Goal: Information Seeking & Learning: Learn about a topic

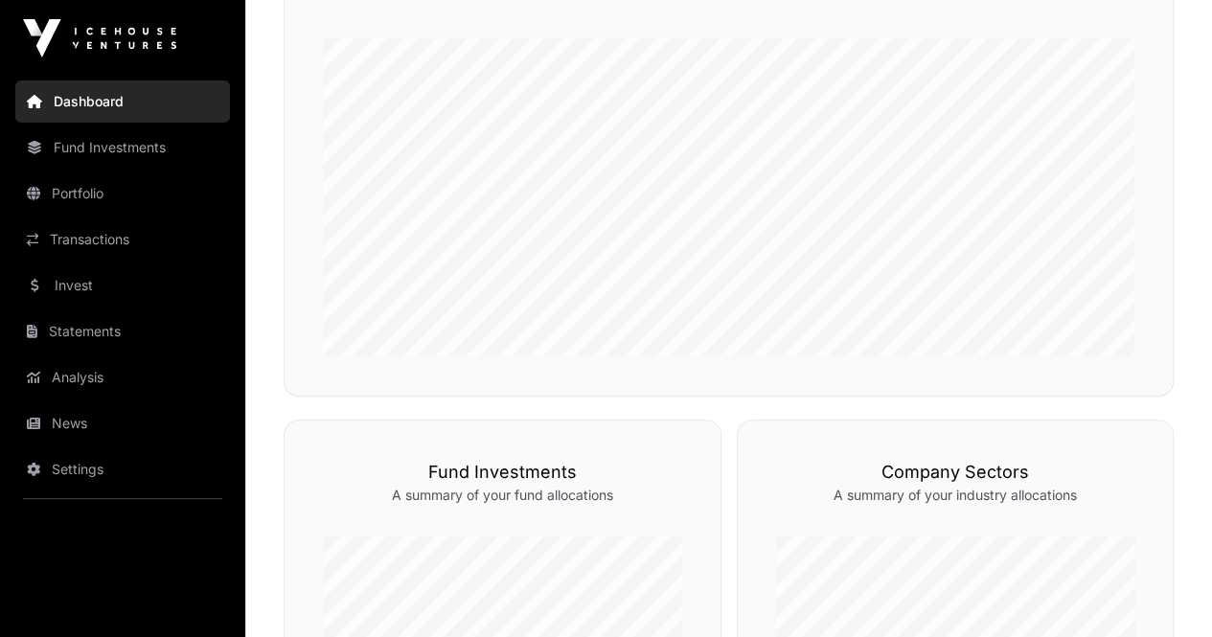
scroll to position [845, 0]
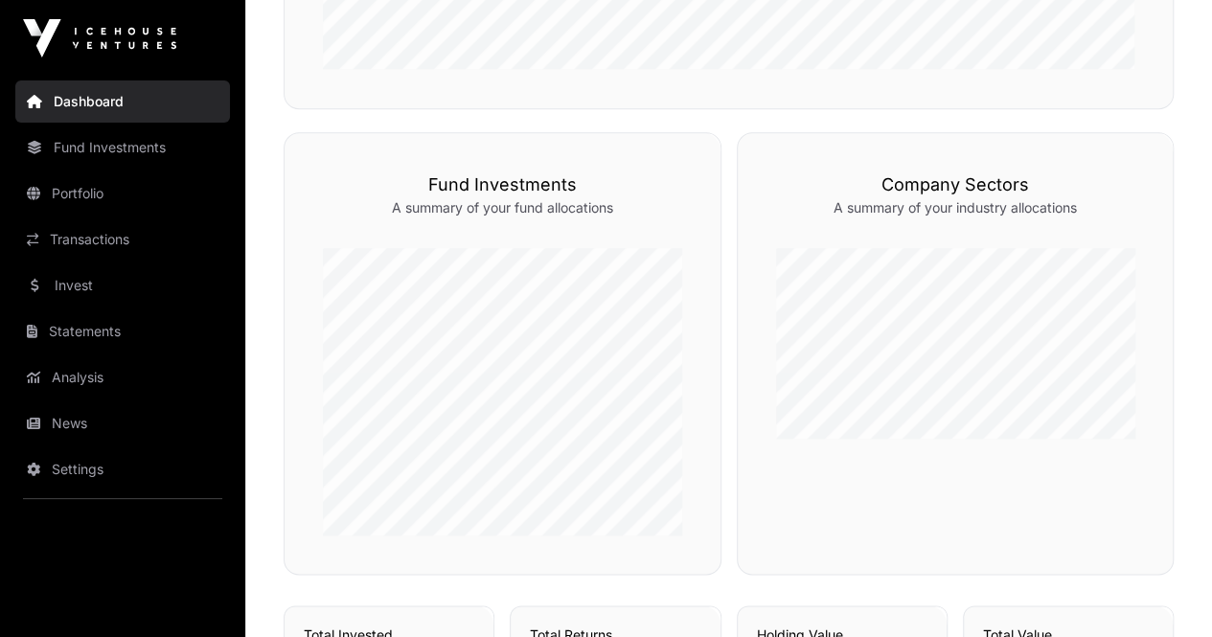
click at [98, 436] on link "News" at bounding box center [122, 424] width 215 height 42
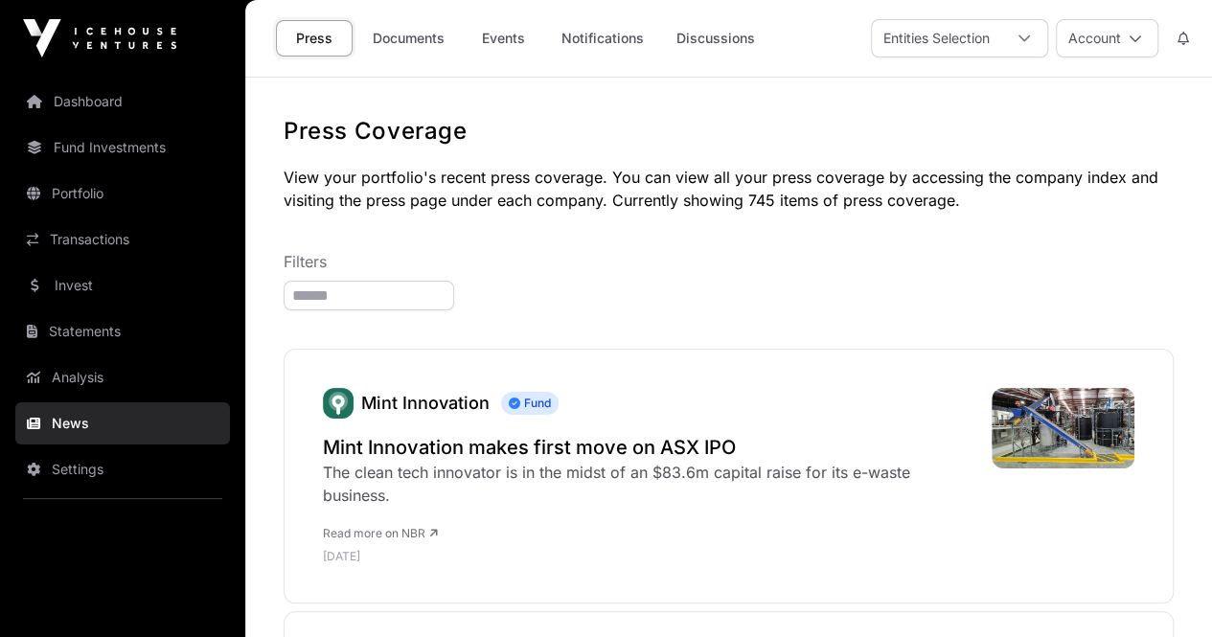
click at [418, 26] on link "Documents" at bounding box center [408, 38] width 97 height 36
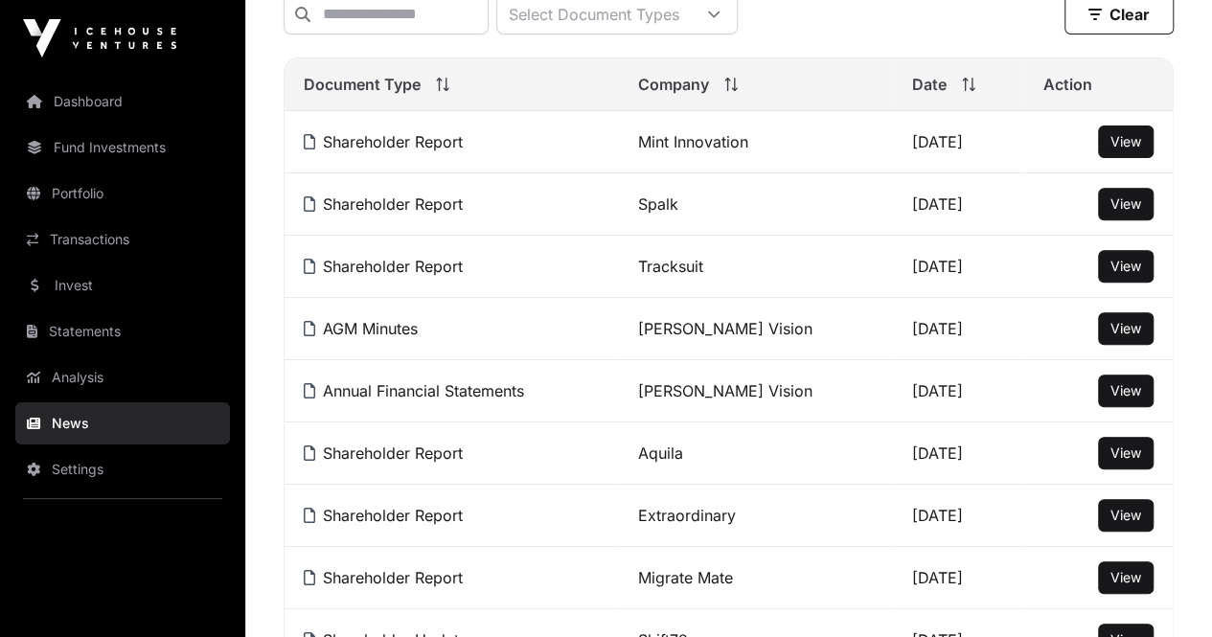
scroll to position [383, 0]
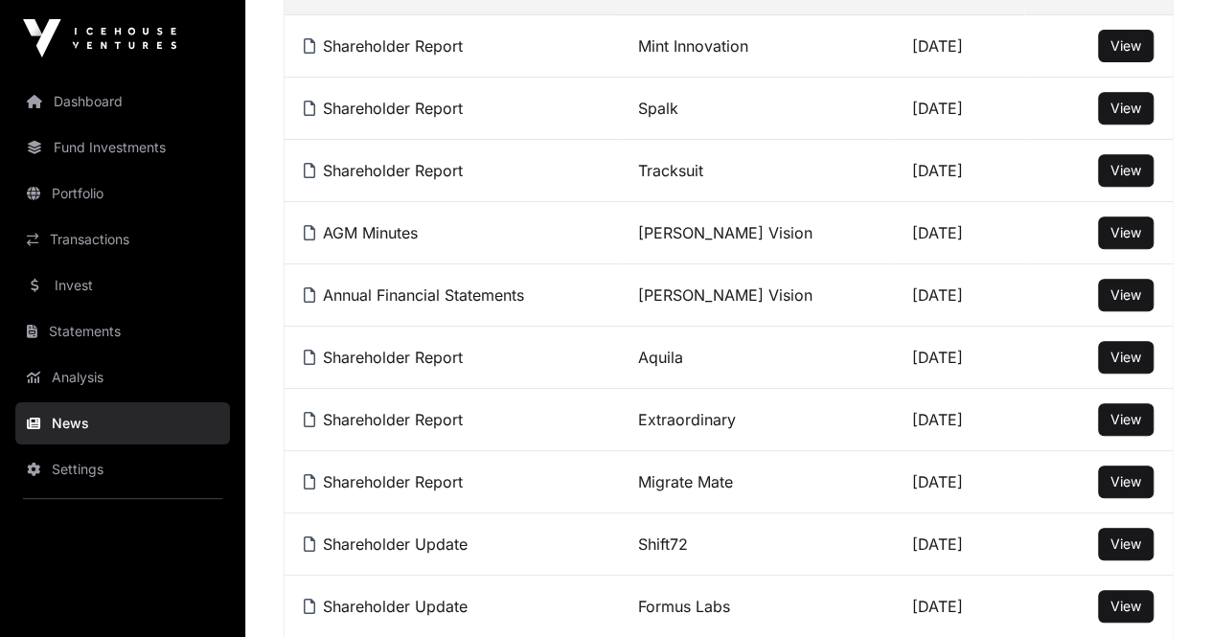
click at [1124, 178] on span "View" at bounding box center [1126, 170] width 31 height 16
click at [1131, 125] on button "View" at bounding box center [1126, 108] width 56 height 33
click at [1125, 116] on span "View" at bounding box center [1126, 108] width 31 height 16
click at [1131, 52] on span "View" at bounding box center [1126, 45] width 31 height 16
click at [146, 197] on link "Portfolio" at bounding box center [122, 194] width 215 height 42
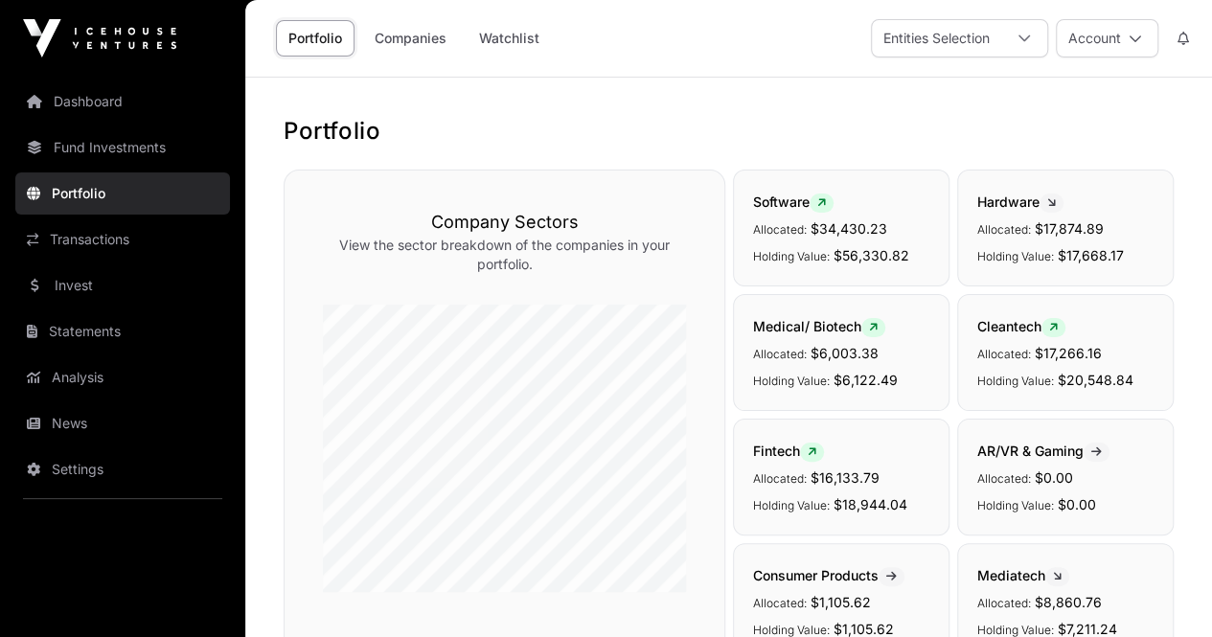
click at [143, 151] on link "Fund Investments" at bounding box center [122, 148] width 215 height 42
click at [115, 131] on link "Fund Investments" at bounding box center [122, 148] width 215 height 42
click at [145, 158] on link "Fund Investments" at bounding box center [122, 148] width 215 height 42
click at [72, 95] on link "Dashboard" at bounding box center [122, 102] width 215 height 42
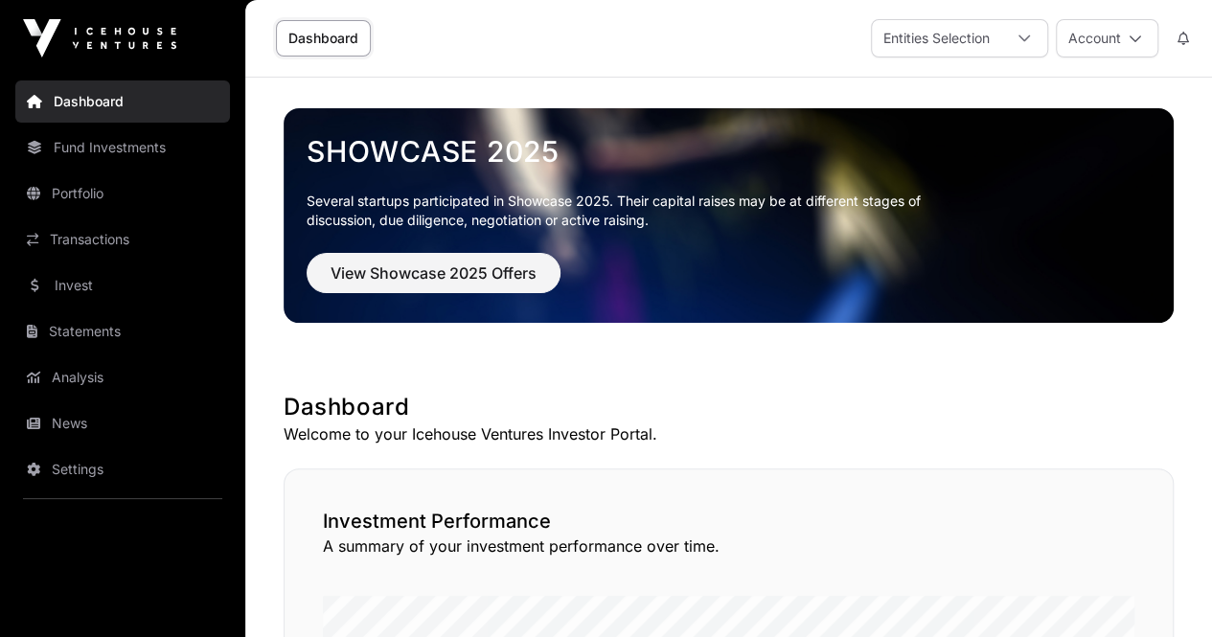
click at [92, 136] on link "Fund Investments" at bounding box center [122, 148] width 215 height 42
click at [166, 149] on link "Fund Investments" at bounding box center [122, 148] width 215 height 42
click at [151, 196] on link "Portfolio" at bounding box center [122, 194] width 215 height 42
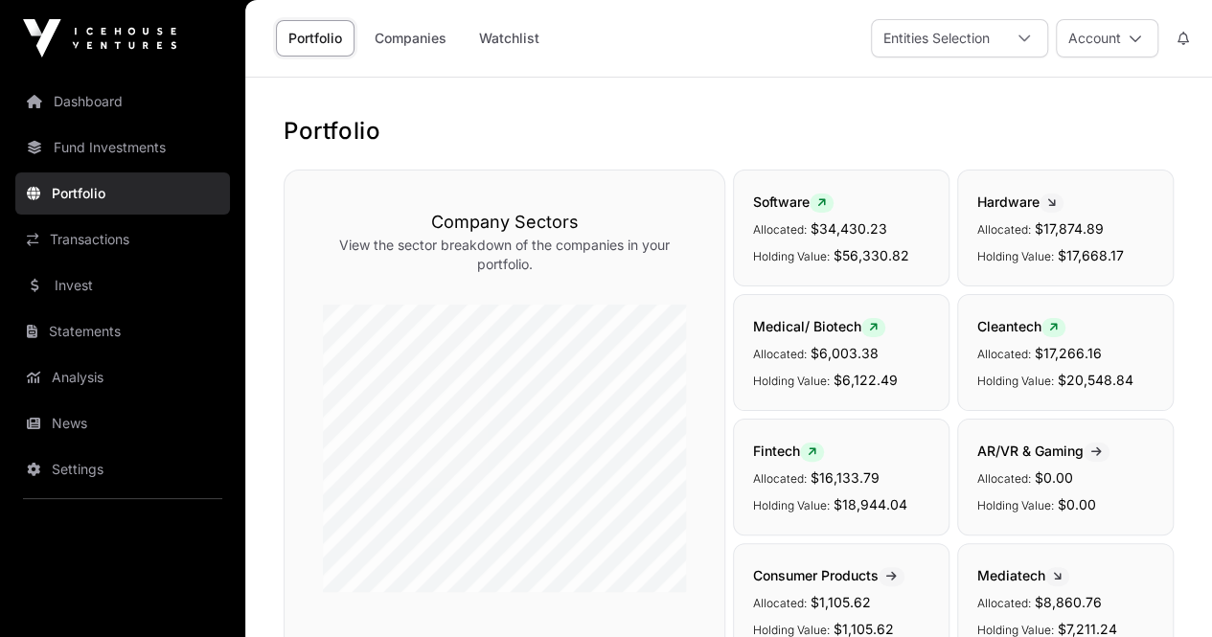
scroll to position [479, 0]
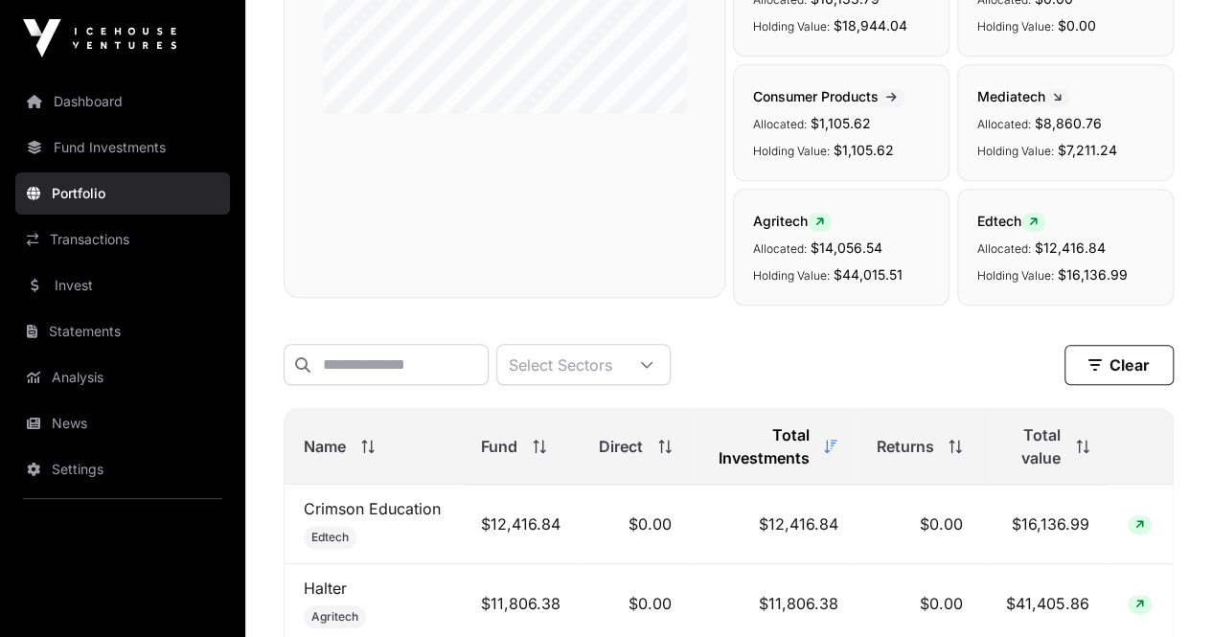
click at [523, 450] on div "Fund" at bounding box center [521, 446] width 80 height 23
click at [922, 472] on th "Returns" at bounding box center [919, 447] width 125 height 76
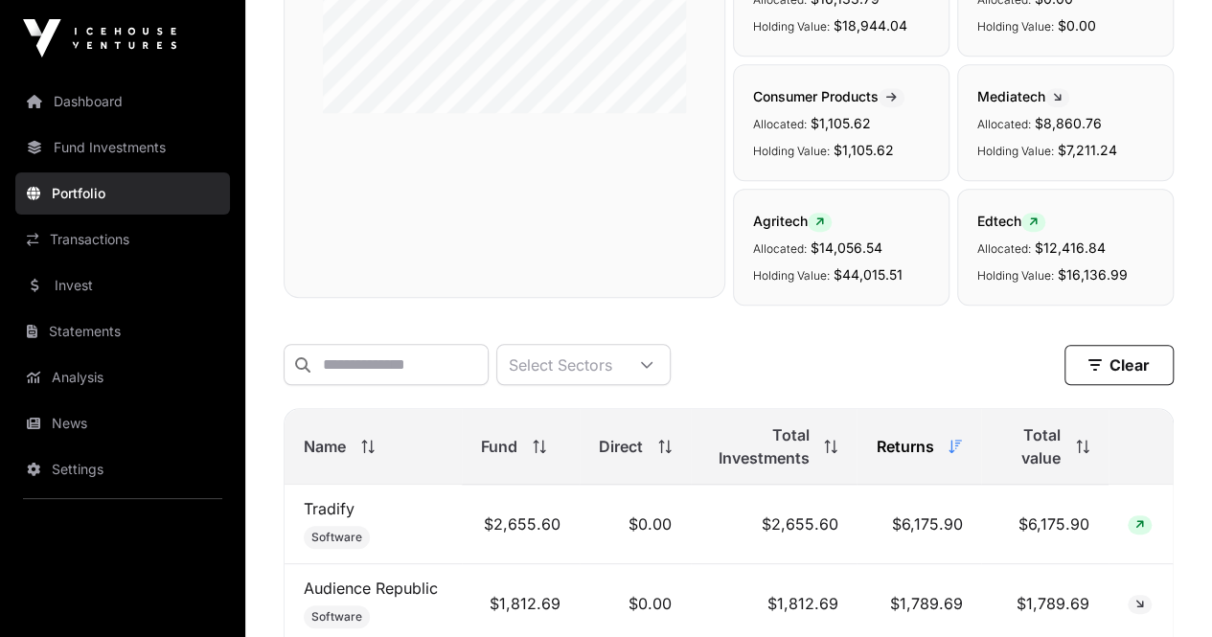
click at [922, 478] on th "Returns" at bounding box center [919, 447] width 125 height 76
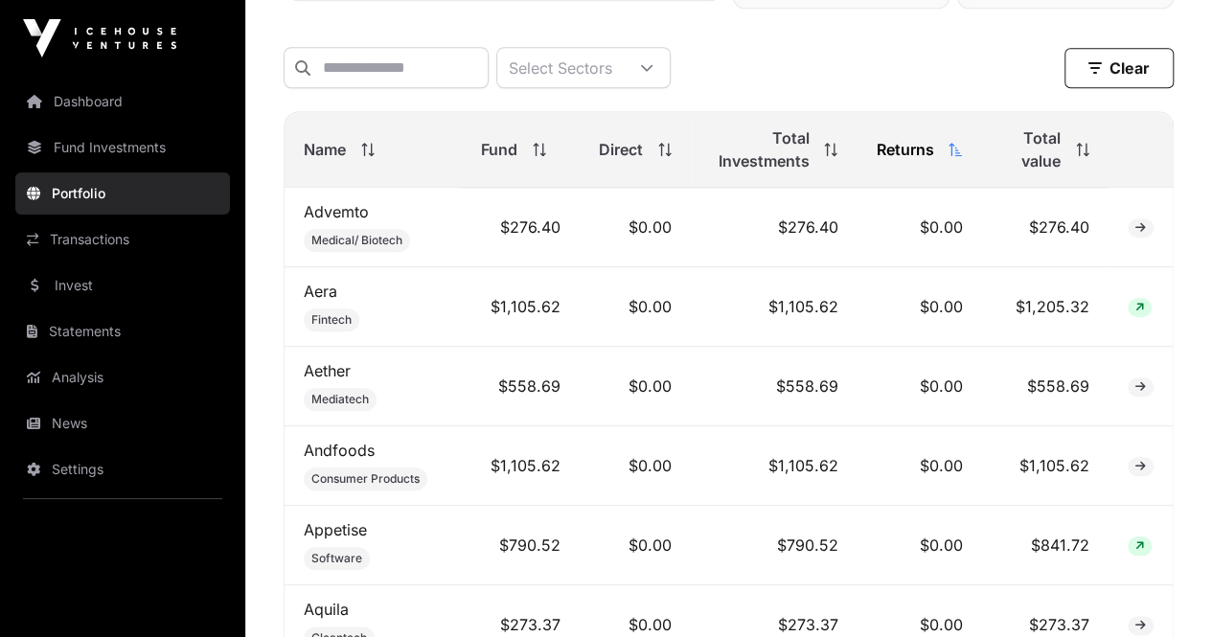
scroll to position [767, 0]
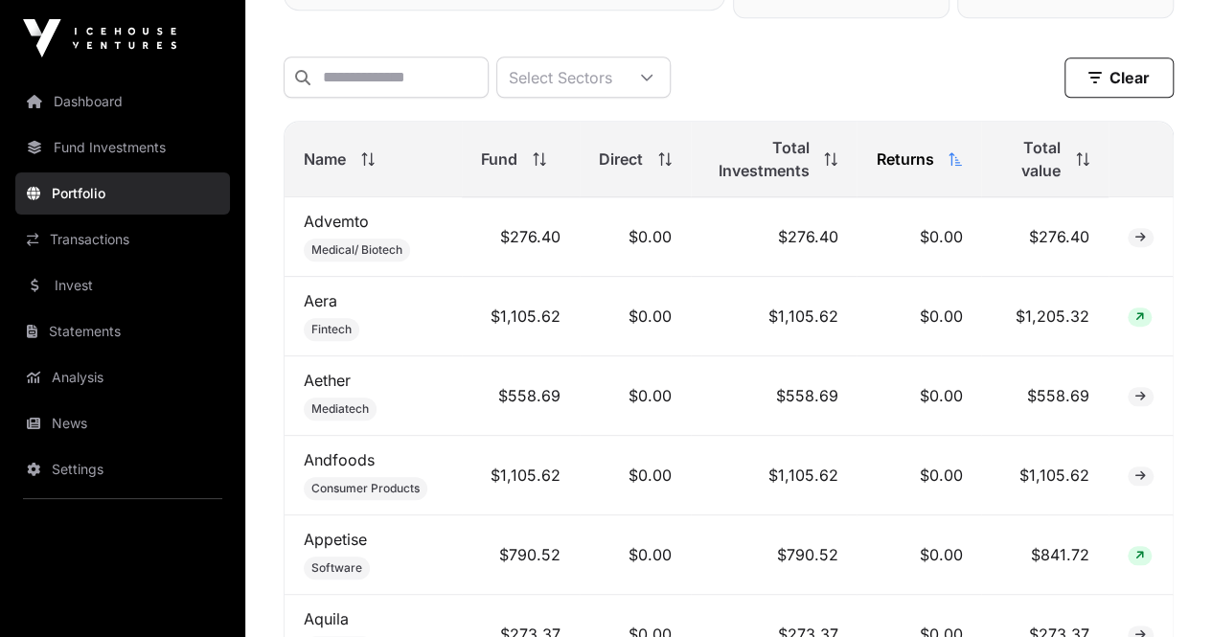
click at [1038, 197] on th "Total value" at bounding box center [1044, 160] width 127 height 76
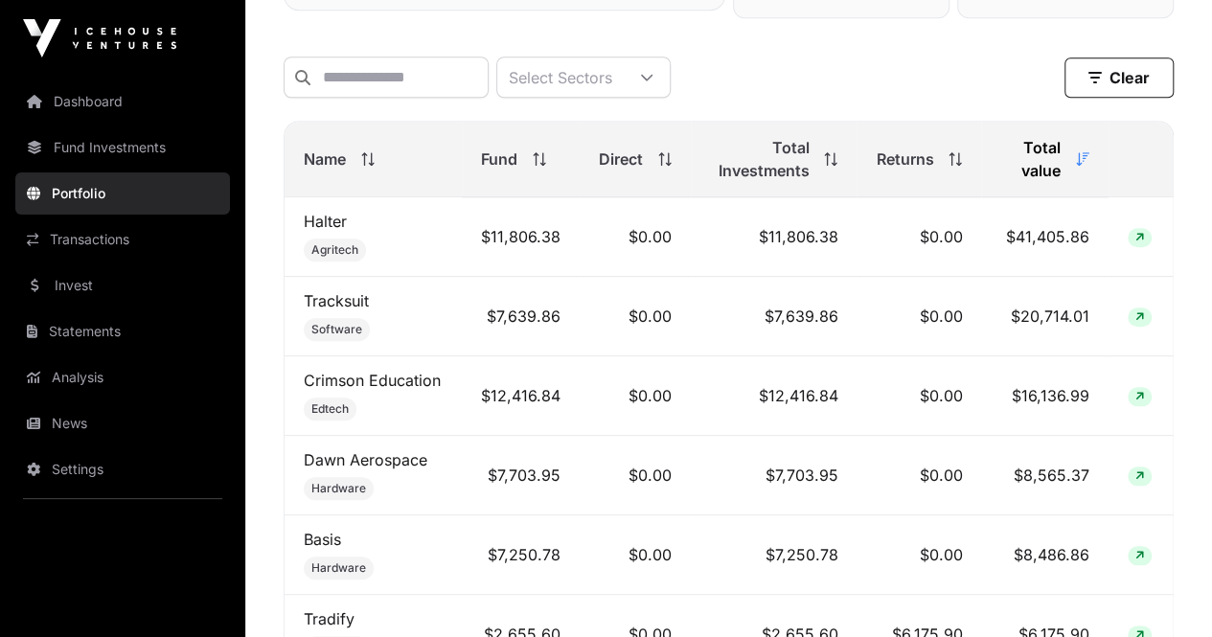
click at [1040, 195] on th "Total value" at bounding box center [1044, 160] width 127 height 76
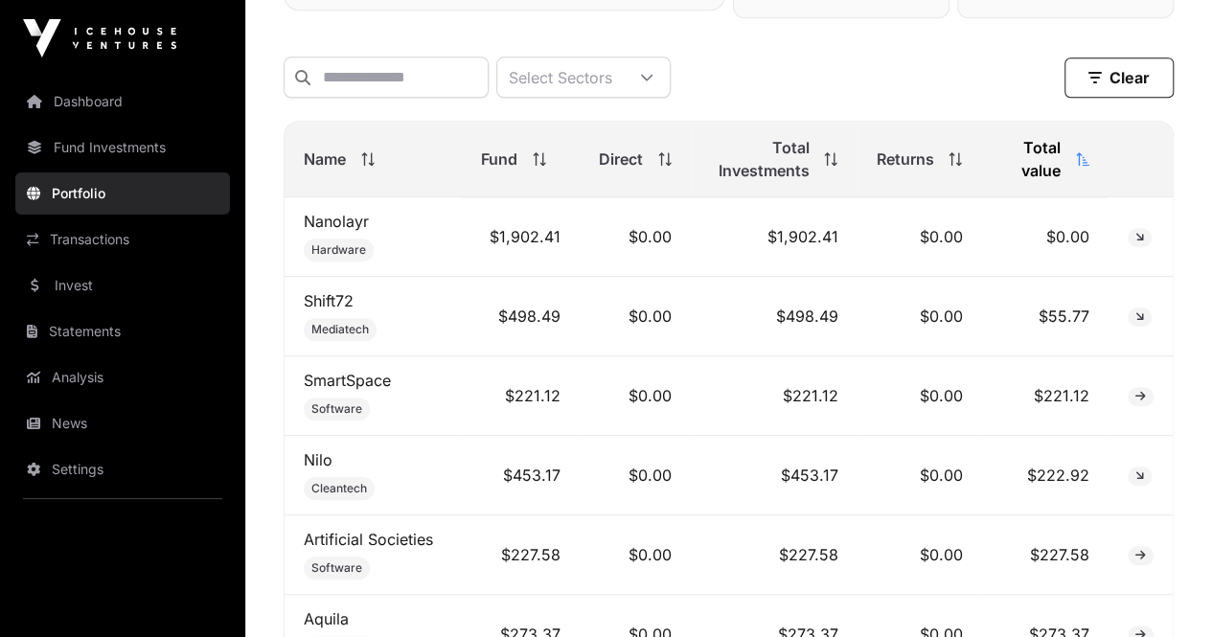
click at [110, 98] on link "Dashboard" at bounding box center [122, 102] width 215 height 42
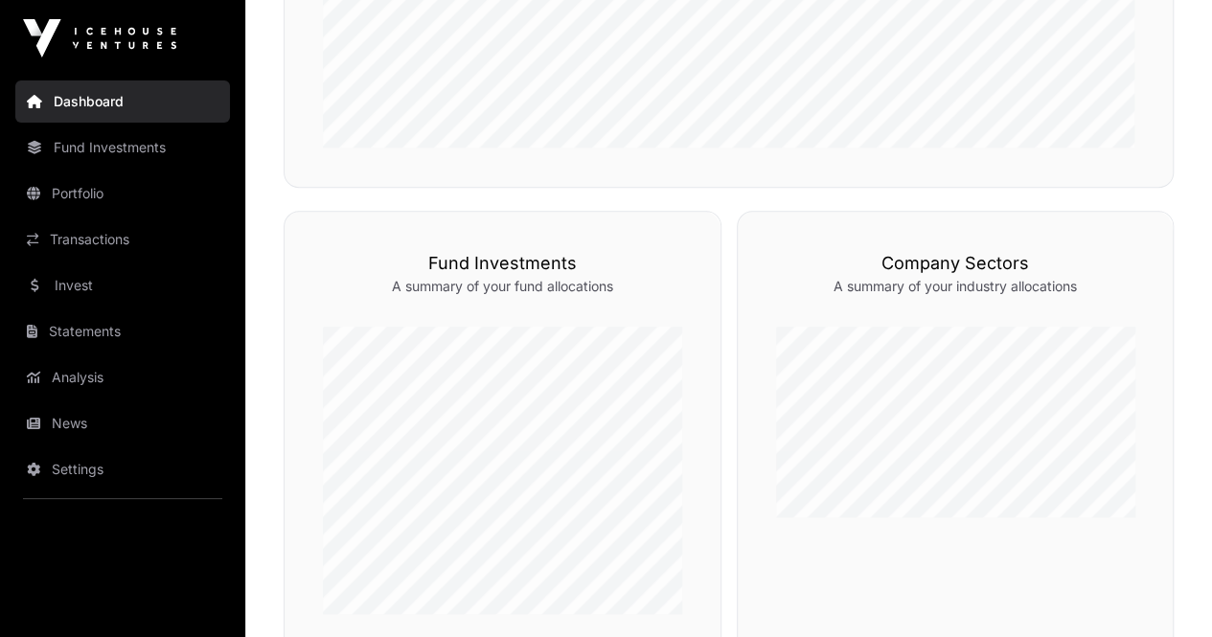
scroll to position [1246, 0]
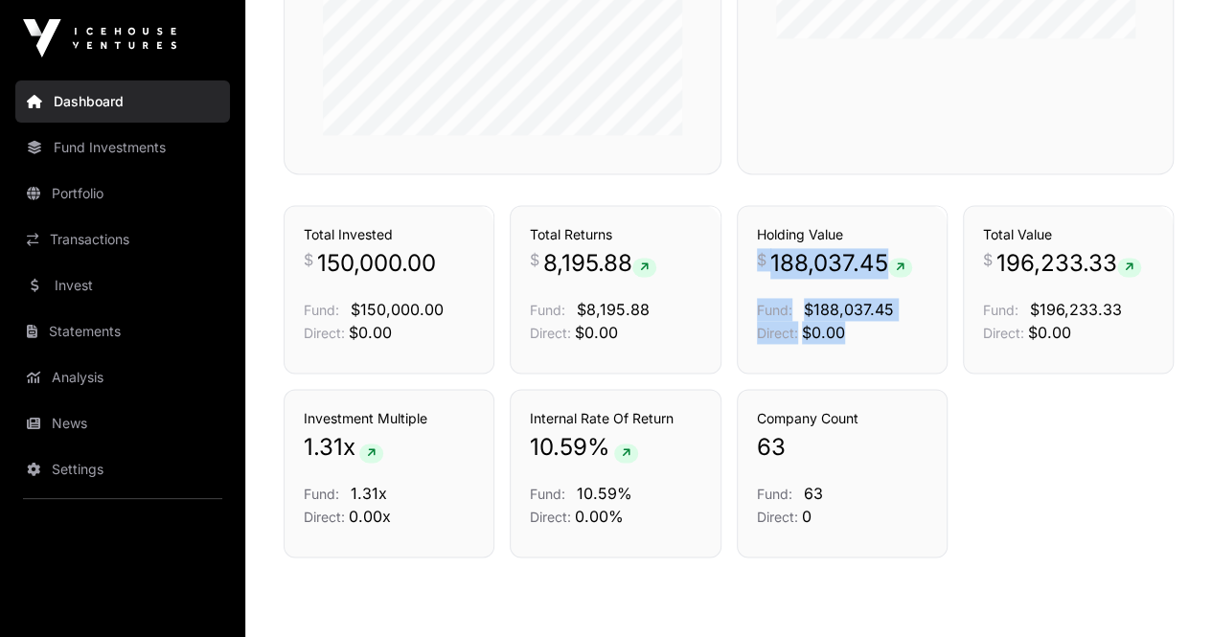
drag, startPoint x: 755, startPoint y: 265, endPoint x: 887, endPoint y: 338, distance: 150.1
click at [887, 338] on div "Holdings Holding Value $ 188,037.45 Fund: $188,037.45 Direct: $0.00" at bounding box center [842, 289] width 211 height 169
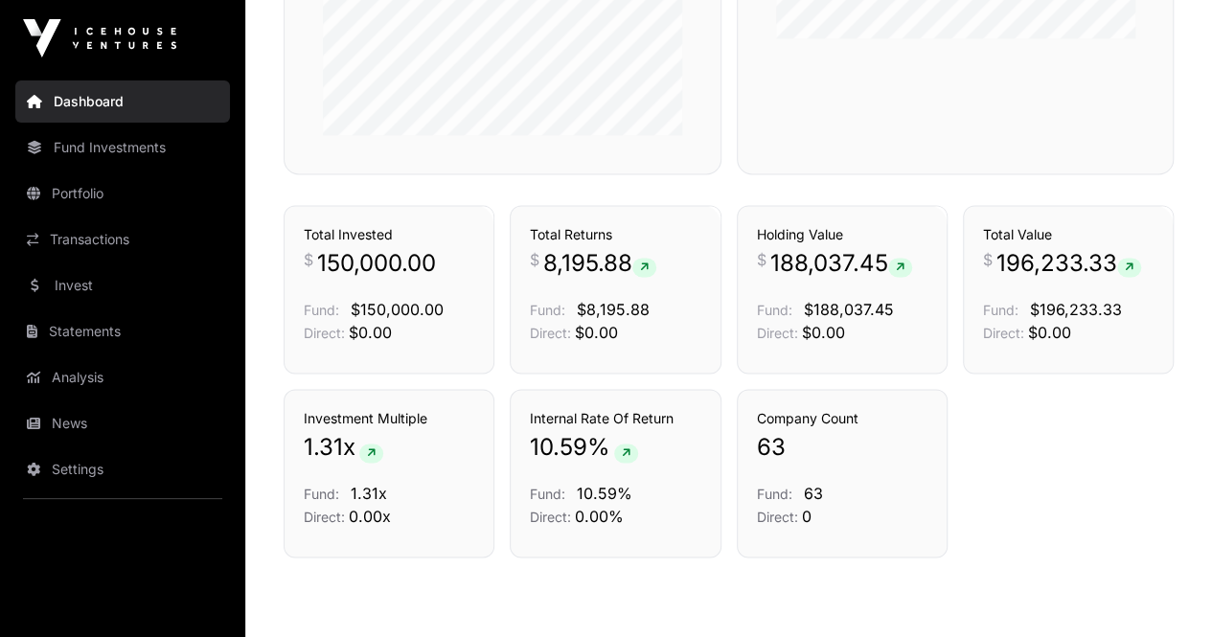
click at [1071, 405] on div "Investment Multiple 1.31 x Fund: 1.31x Direct: 0.00x Internal Rate Of Return 10…" at bounding box center [729, 473] width 890 height 169
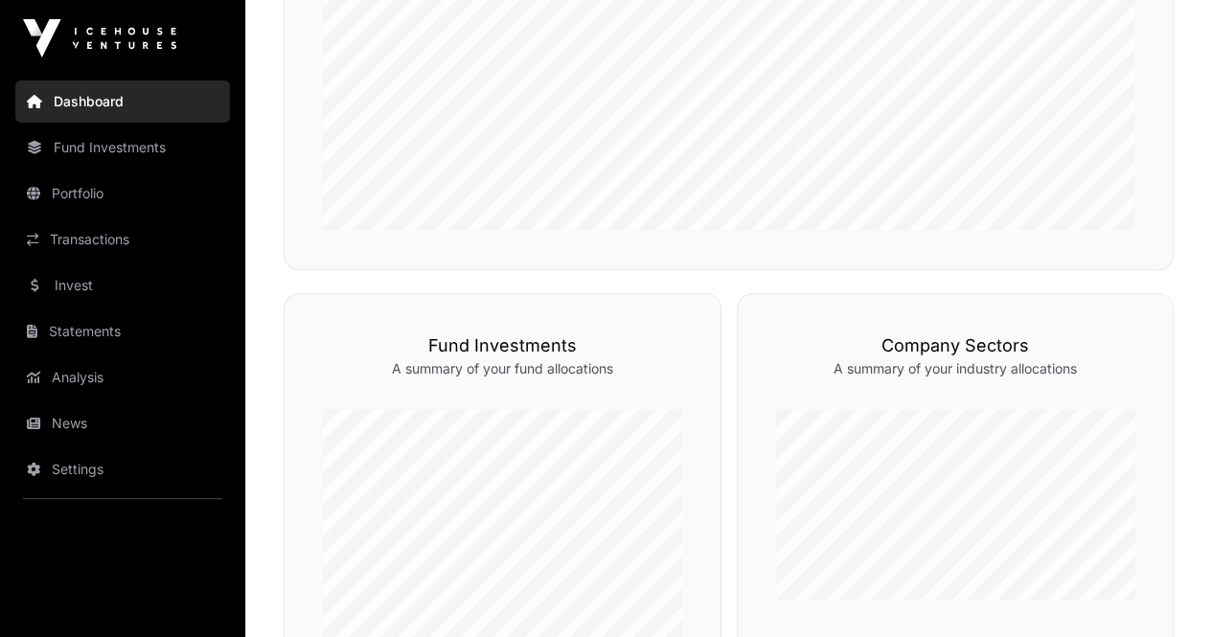
scroll to position [288, 0]
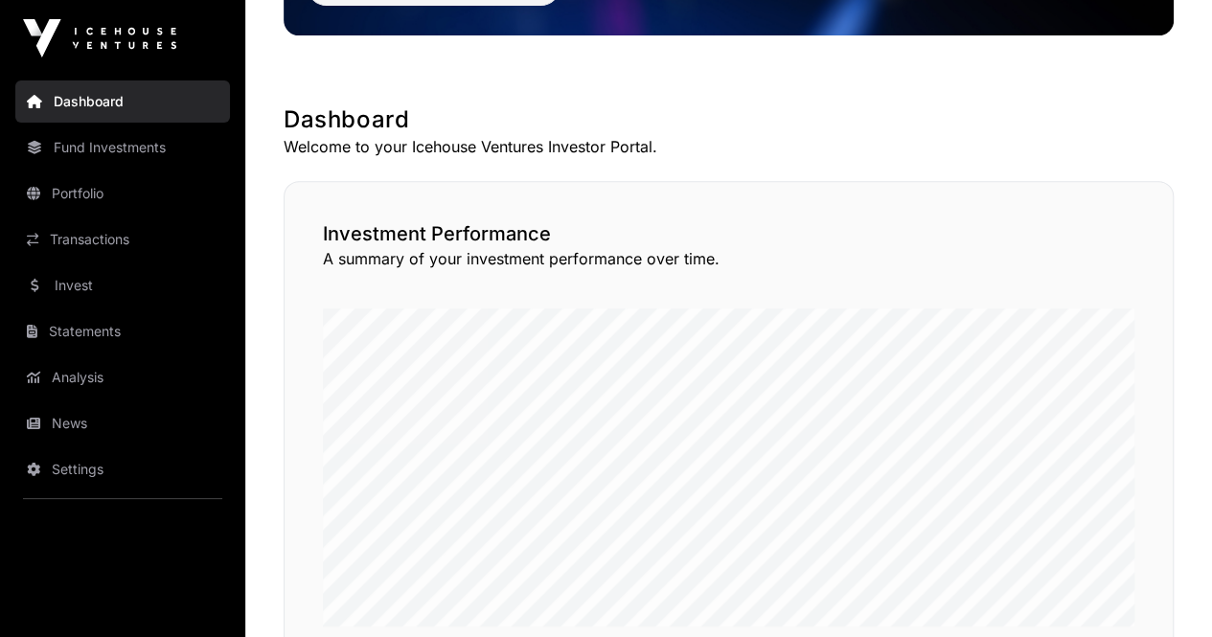
click at [140, 168] on nav "Dashboard Fund Investments Portfolio Transactions Invest Statements Analysis Ne…" at bounding box center [122, 349] width 245 height 545
click at [140, 155] on link "Fund Investments" at bounding box center [122, 148] width 215 height 42
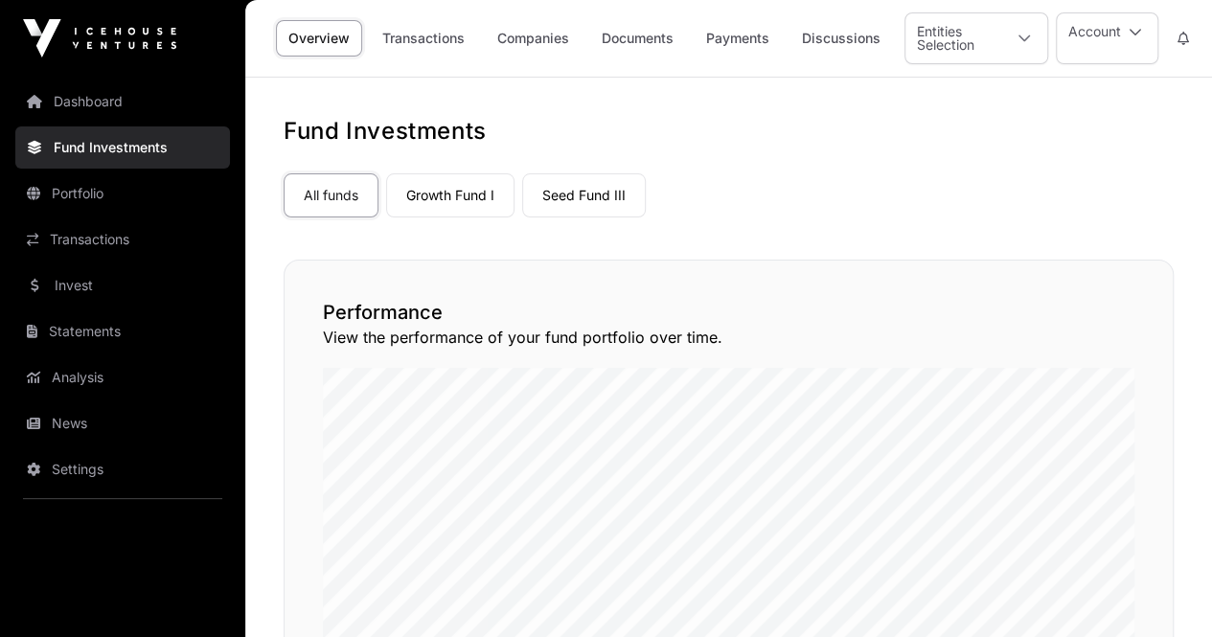
click at [467, 183] on link "Growth Fund I" at bounding box center [450, 195] width 128 height 44
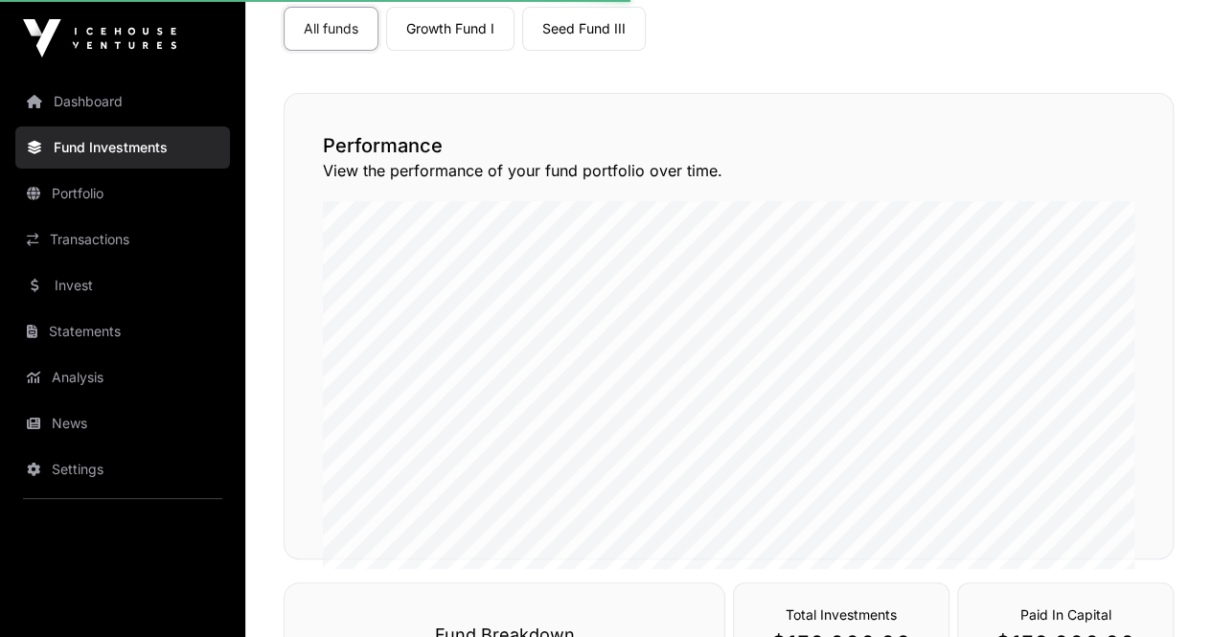
scroll to position [288, 0]
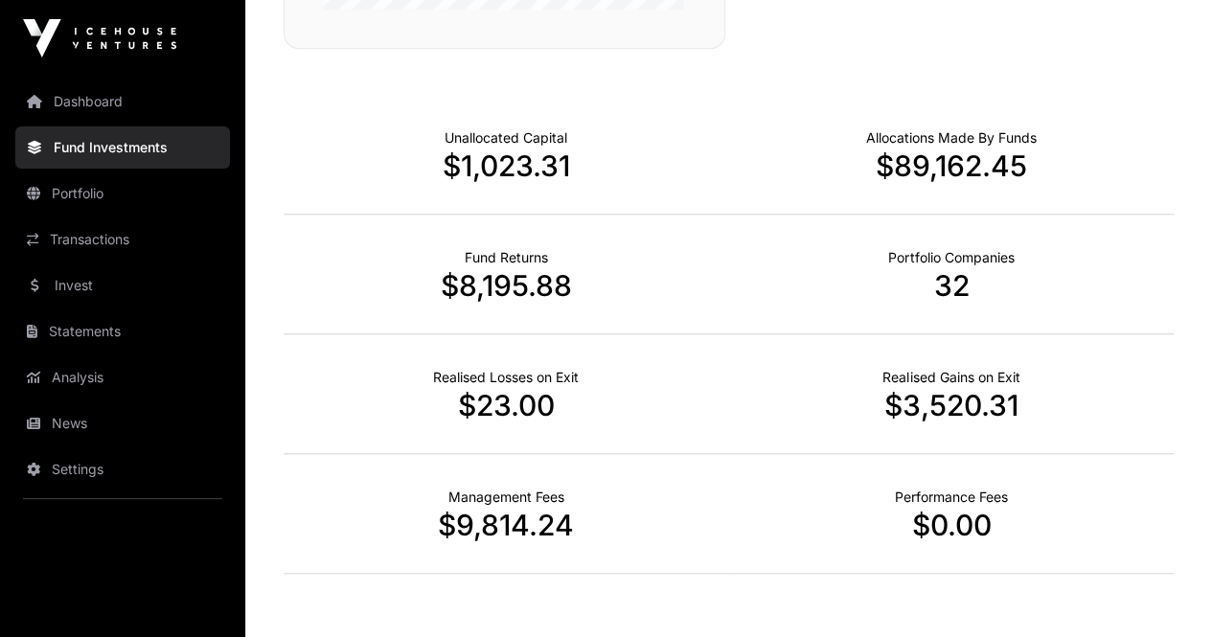
scroll to position [671, 0]
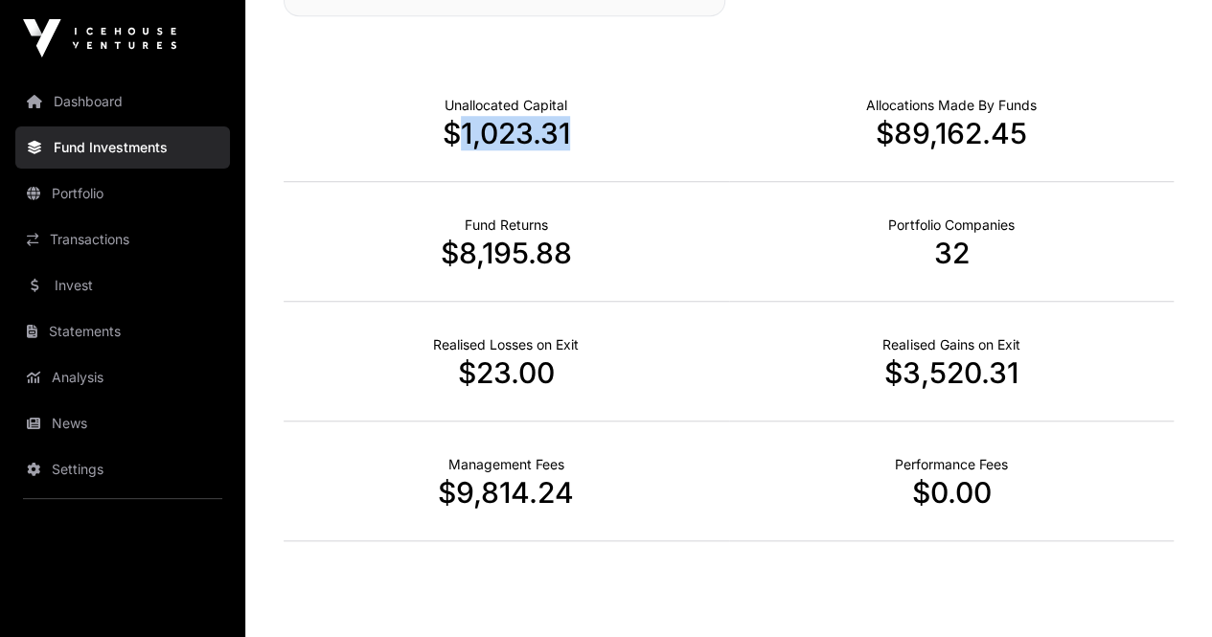
drag, startPoint x: 450, startPoint y: 151, endPoint x: 614, endPoint y: 159, distance: 164.1
click at [614, 150] on p "$1,023.31" at bounding box center [507, 133] width 446 height 35
click at [598, 150] on p "$1,023.31" at bounding box center [507, 133] width 446 height 35
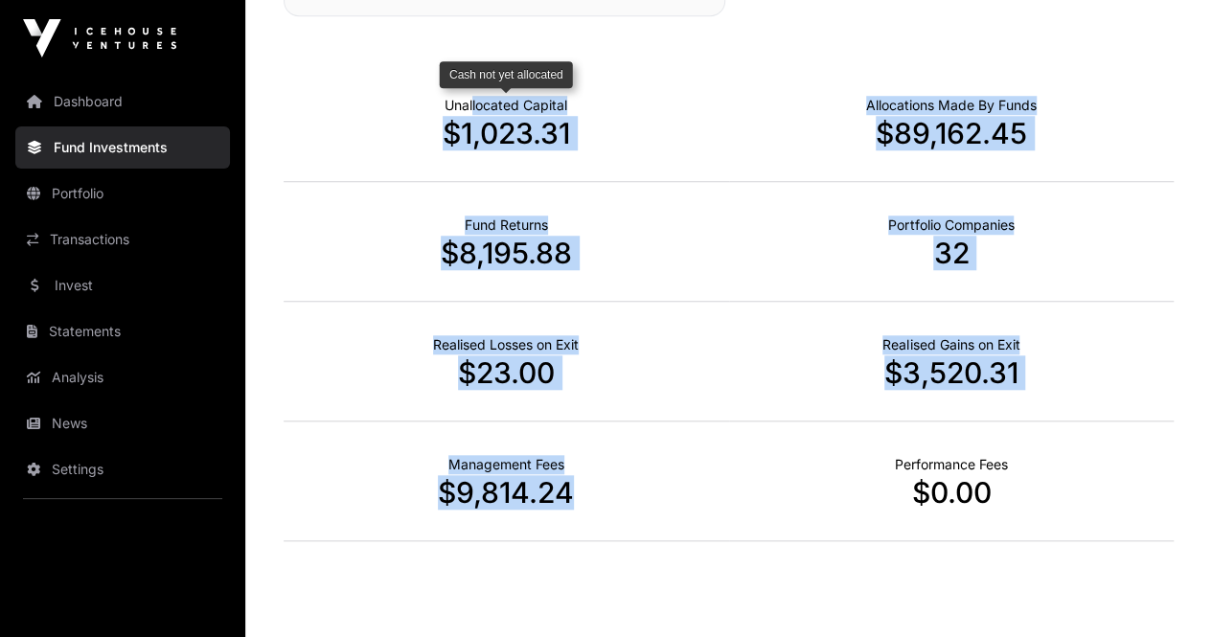
drag, startPoint x: 575, startPoint y: 505, endPoint x: 474, endPoint y: 124, distance: 394.5
click at [474, 124] on div "Unallocated Capital $1,023.31 Allocations Made By Funds $89,162.45 Fund Returns…" at bounding box center [729, 301] width 890 height 479
click at [487, 115] on p "Unallocated Capital" at bounding box center [506, 105] width 123 height 19
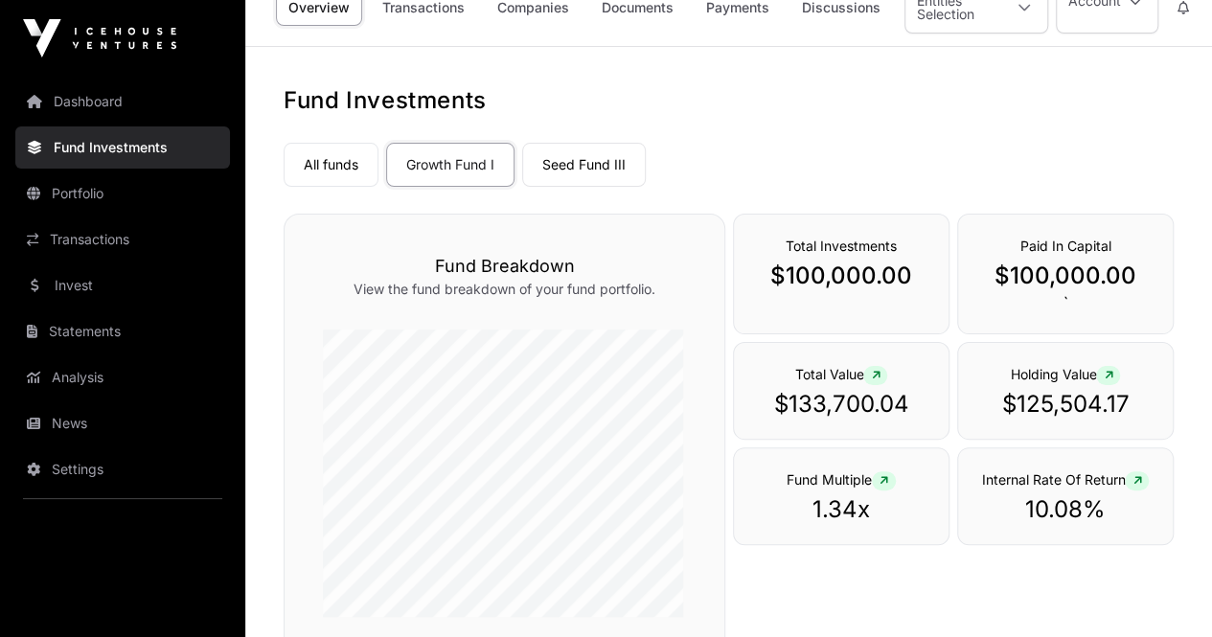
scroll to position [0, 0]
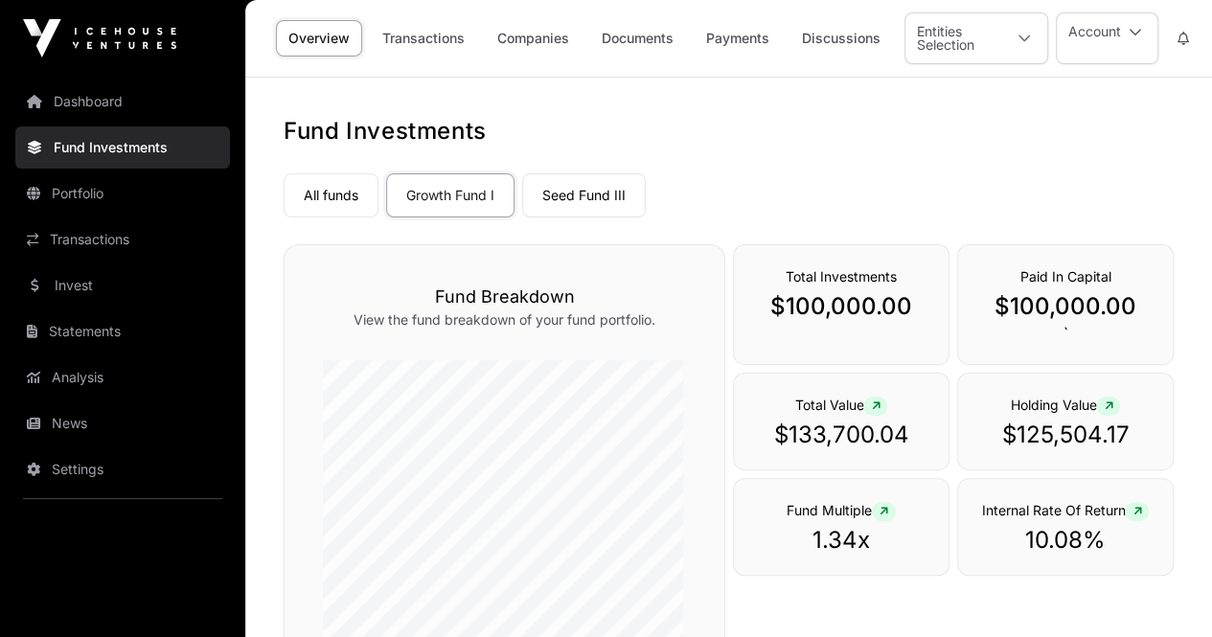
click at [498, 32] on link "Companies" at bounding box center [533, 38] width 97 height 36
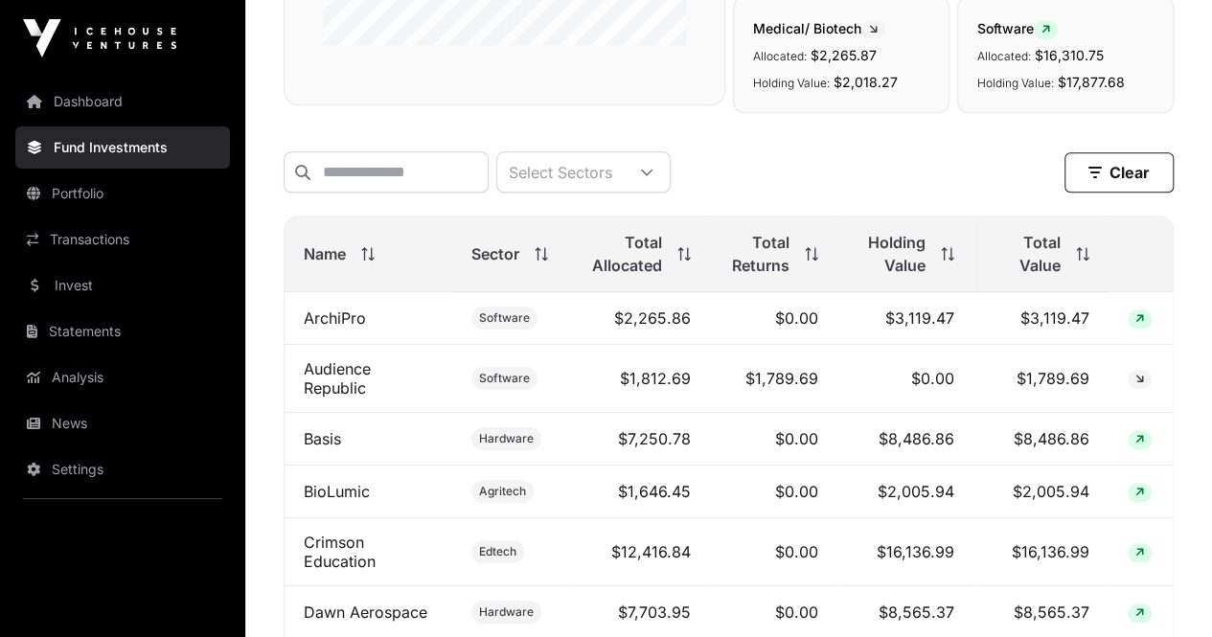
scroll to position [767, 0]
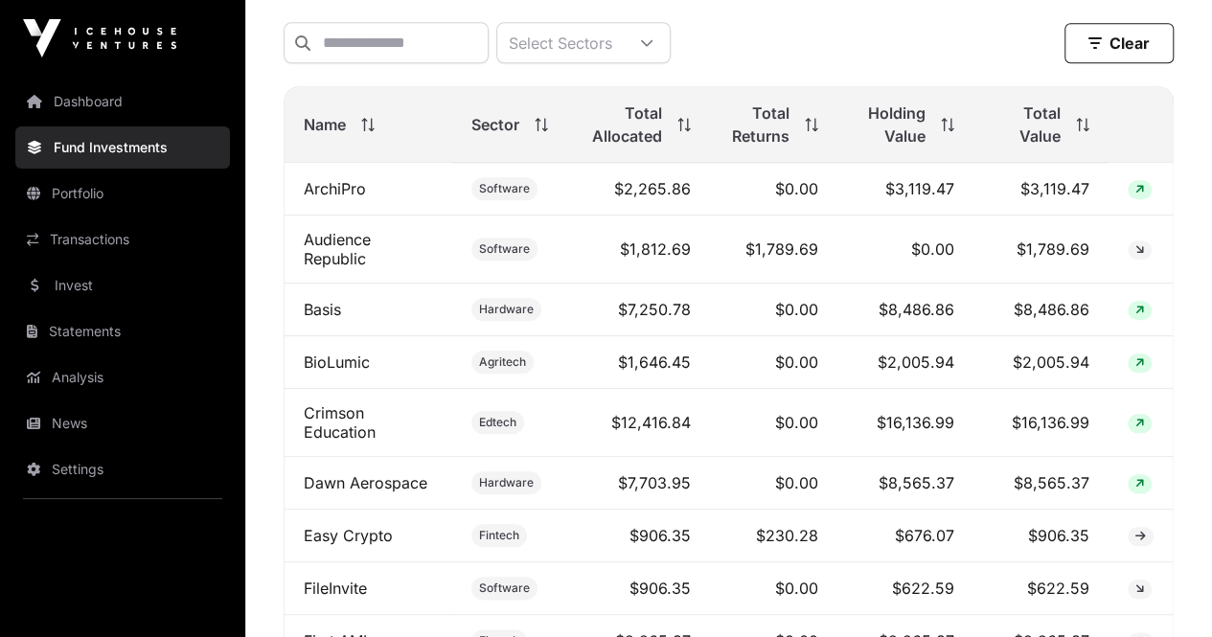
click at [1019, 130] on span "Total Value" at bounding box center [1027, 125] width 68 height 46
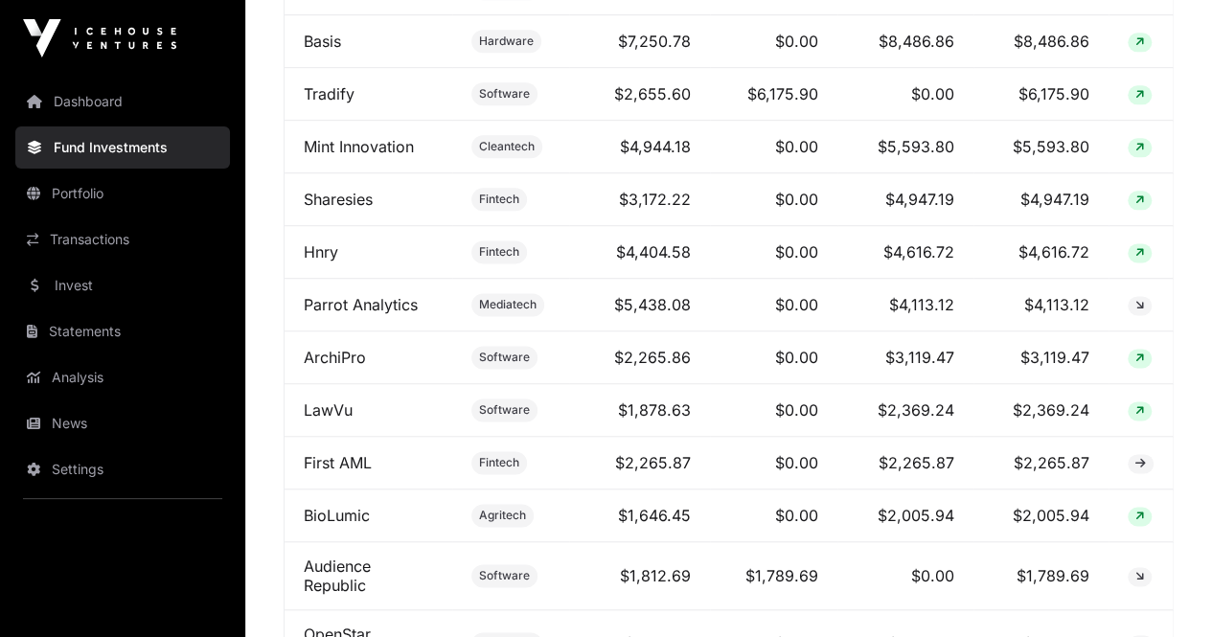
scroll to position [1150, 0]
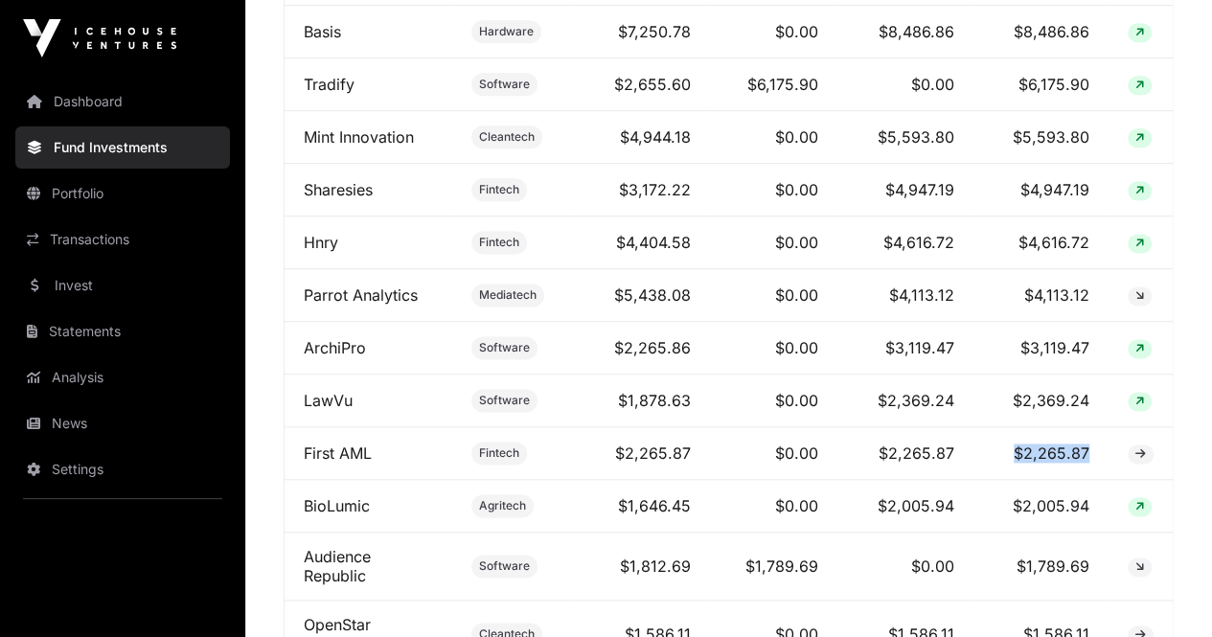
drag, startPoint x: 1013, startPoint y: 499, endPoint x: 1087, endPoint y: 503, distance: 73.9
click at [1087, 480] on td "$2,265.87" at bounding box center [1041, 453] width 135 height 53
click at [1091, 480] on td "$2,265.87" at bounding box center [1041, 453] width 135 height 53
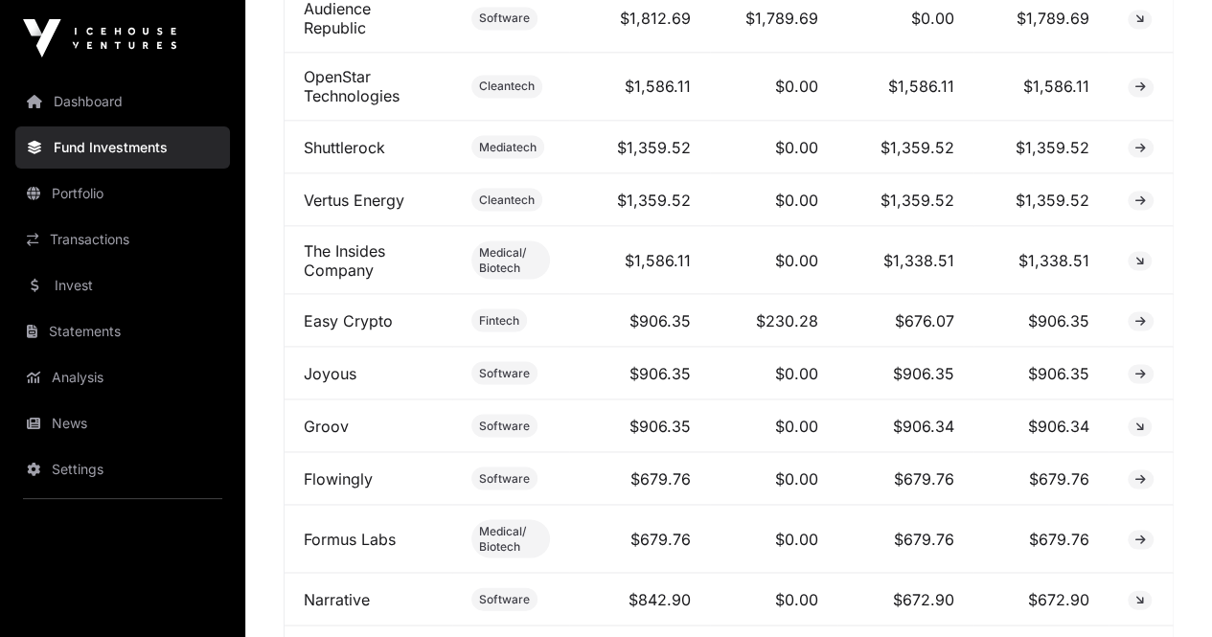
scroll to position [1725, 0]
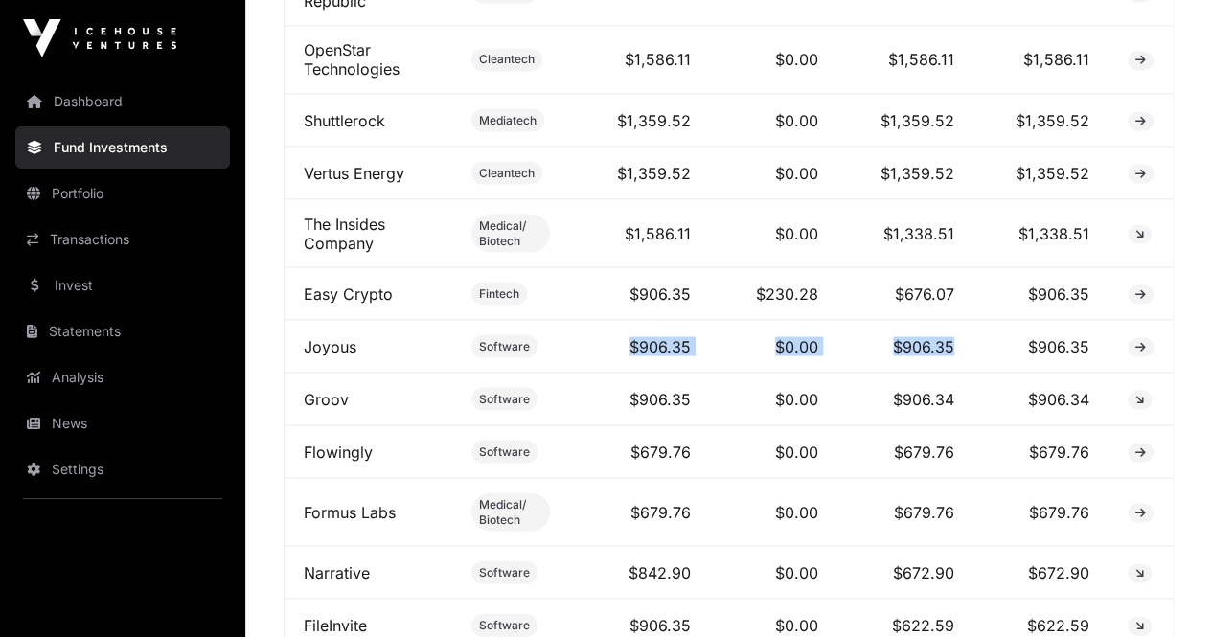
drag, startPoint x: 602, startPoint y: 382, endPoint x: 951, endPoint y: 387, distance: 348.9
click at [951, 373] on tr "Joyous Software $906.35 $0.00 $906.35 $906.35" at bounding box center [729, 346] width 888 height 53
click at [947, 373] on td "$906.35" at bounding box center [906, 346] width 136 height 53
drag, startPoint x: 1094, startPoint y: 382, endPoint x: 619, endPoint y: 380, distance: 474.4
click at [619, 373] on tr "Joyous Software $906.35 $0.00 $906.35 $906.35" at bounding box center [729, 346] width 888 height 53
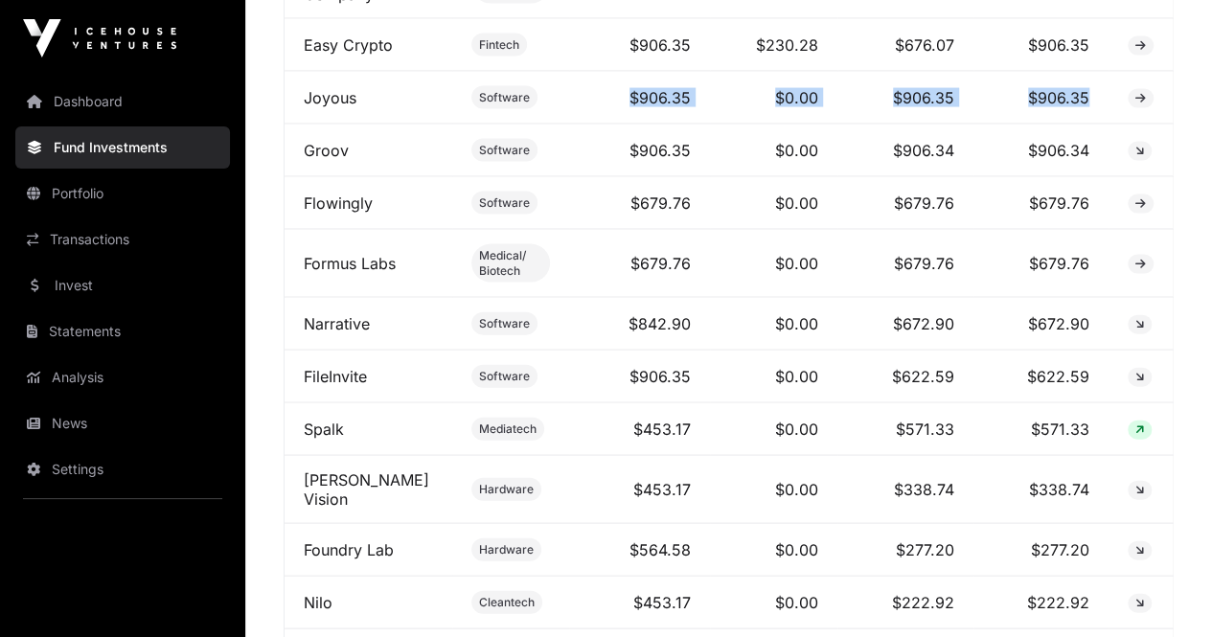
scroll to position [2013, 0]
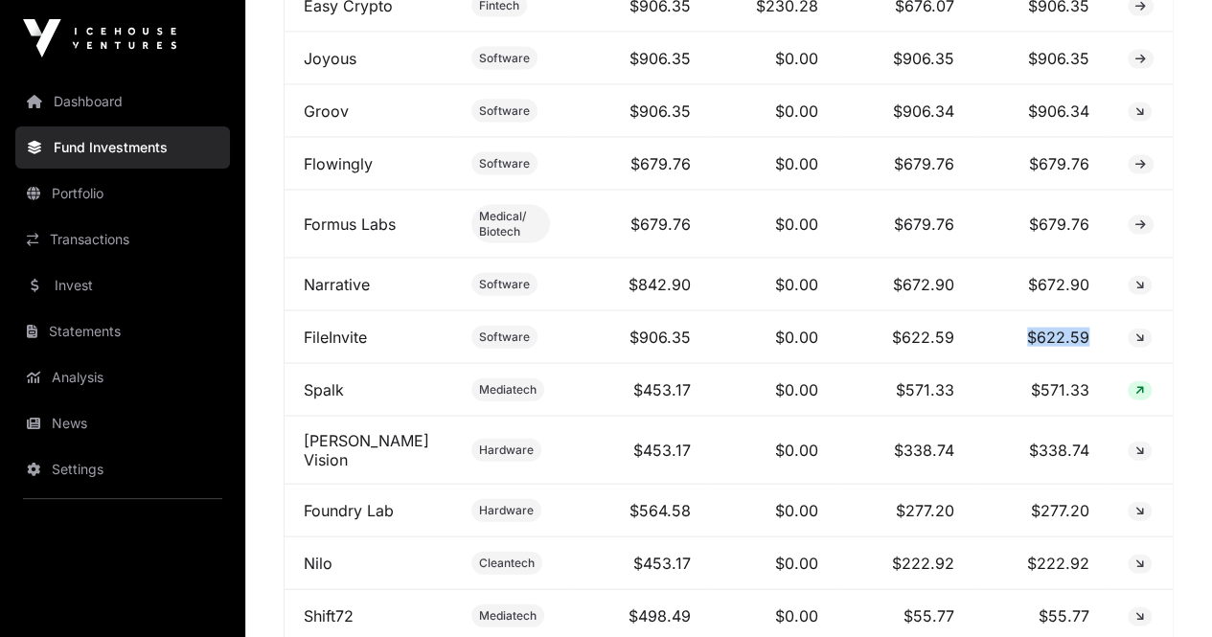
drag, startPoint x: 1029, startPoint y: 379, endPoint x: 1099, endPoint y: 383, distance: 70.1
click at [1099, 364] on td "$622.59" at bounding box center [1041, 337] width 135 height 53
drag, startPoint x: 1089, startPoint y: 323, endPoint x: 1045, endPoint y: 327, distance: 44.3
click at [1045, 311] on td "$672.90" at bounding box center [1041, 285] width 135 height 53
click at [326, 121] on link "Groov" at bounding box center [326, 111] width 45 height 19
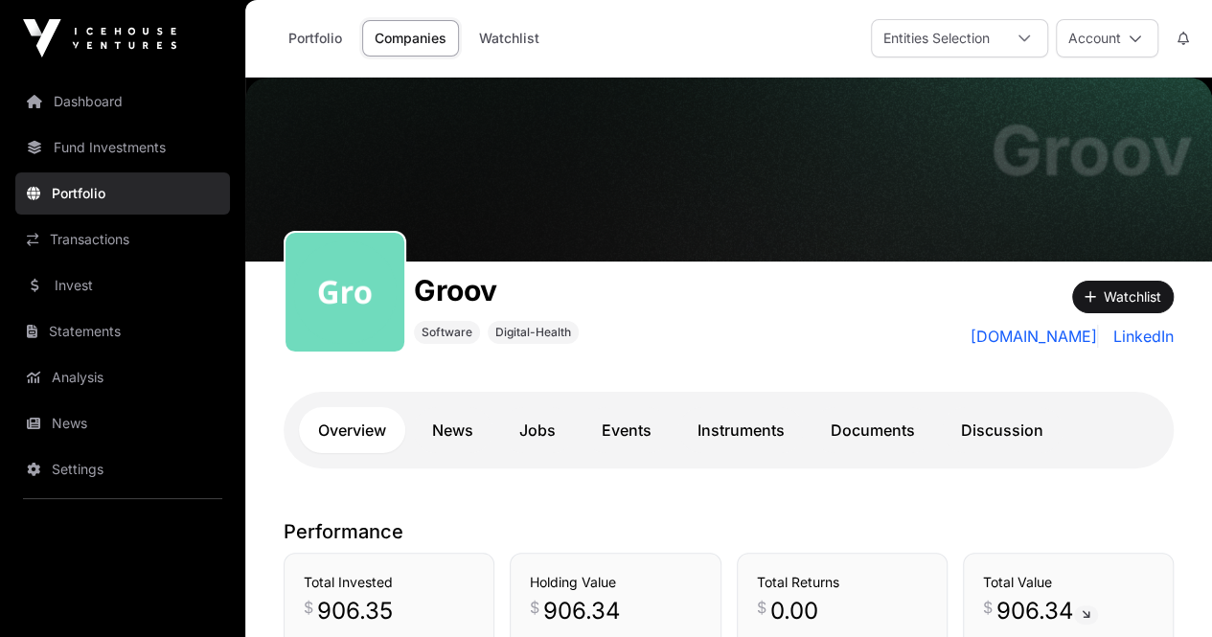
click at [834, 427] on link "Documents" at bounding box center [873, 430] width 123 height 46
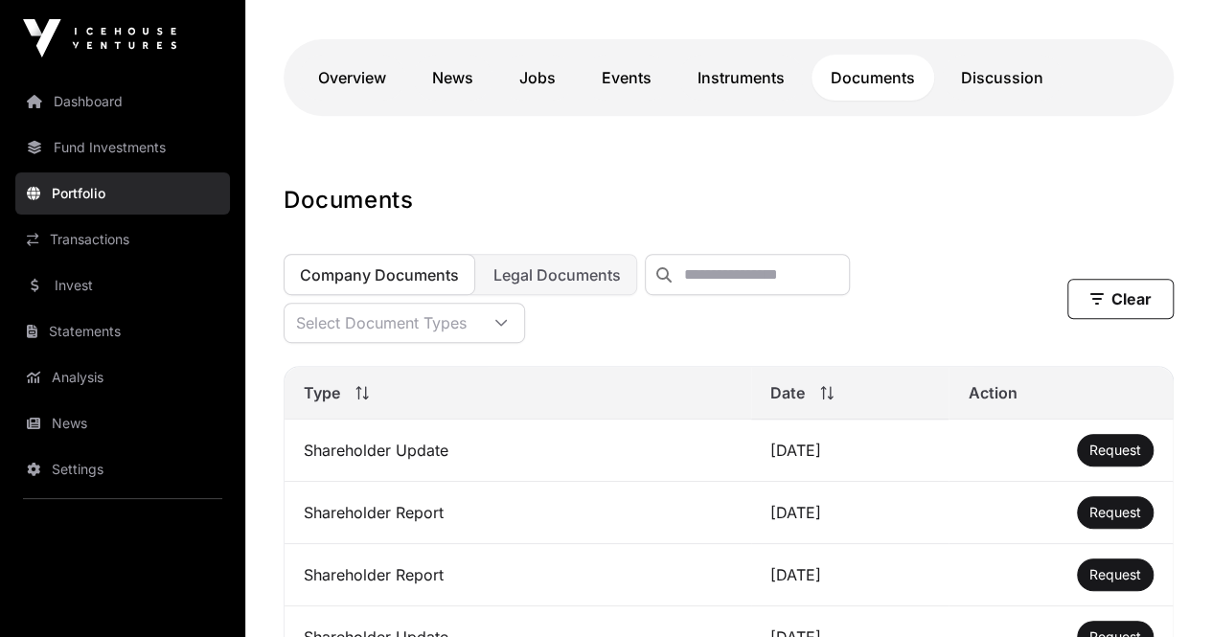
scroll to position [383, 0]
